Goal: Information Seeking & Learning: Understand process/instructions

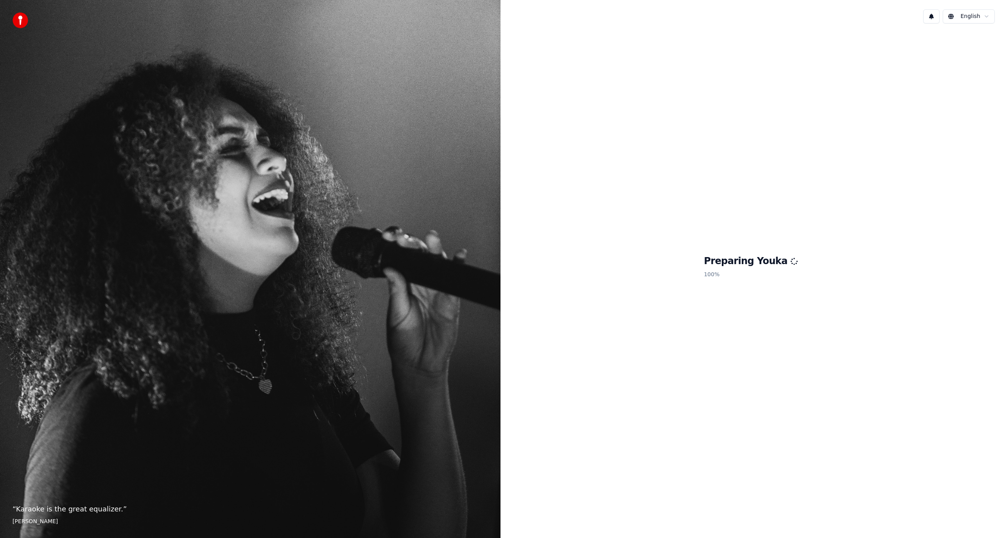
drag, startPoint x: 0, startPoint y: 0, endPoint x: 935, endPoint y: 30, distance: 935.3
click at [950, 44] on div "English Preparing Youka 100 %" at bounding box center [750, 269] width 500 height 538
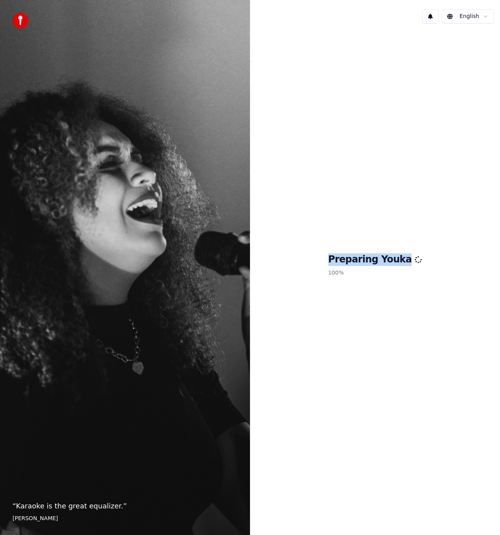
click at [332, 230] on div "Preparing Youka 100 %" at bounding box center [375, 267] width 250 height 474
click at [427, 16] on div "1 English" at bounding box center [375, 16] width 250 height 27
click at [427, 16] on button "1" at bounding box center [430, 16] width 16 height 14
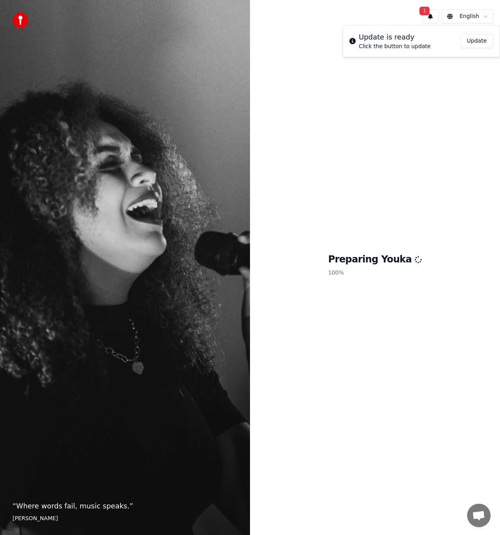
click at [427, 16] on button "1" at bounding box center [430, 16] width 16 height 14
click at [472, 39] on button "Update" at bounding box center [476, 41] width 33 height 14
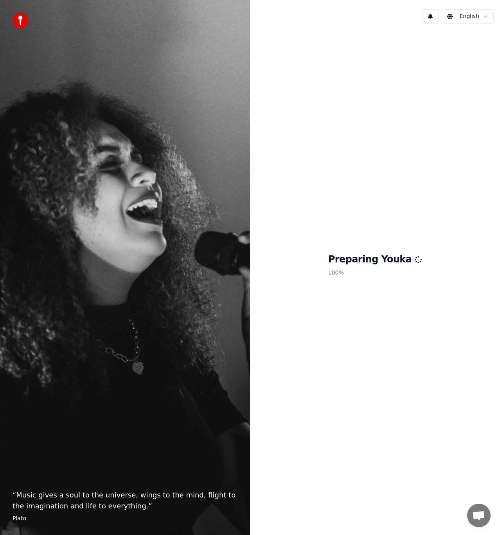
drag, startPoint x: 278, startPoint y: 203, endPoint x: 301, endPoint y: 128, distance: 77.8
click at [278, 202] on div "Preparing Youka 100 %" at bounding box center [375, 267] width 250 height 474
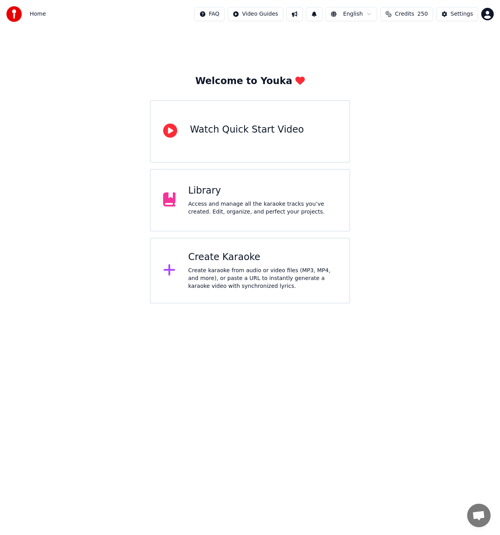
click at [426, 60] on div "Welcome to Youka Watch Quick Start Video Library Access and manage all the kara…" at bounding box center [250, 165] width 500 height 275
click at [224, 285] on div "Create karaoke from audio or video files (MP3, MP4, and more), or paste a URL t…" at bounding box center [262, 278] width 149 height 23
click at [359, 11] on html "Home FAQ Video Guides English Credits 250 Settings Welcome to Youka Watch Quick…" at bounding box center [250, 151] width 500 height 303
click at [358, 11] on html "Home FAQ Video Guides English Credits 250 Settings Welcome to Youka Watch Quick…" at bounding box center [250, 151] width 500 height 303
